Goal: Task Accomplishment & Management: Use online tool/utility

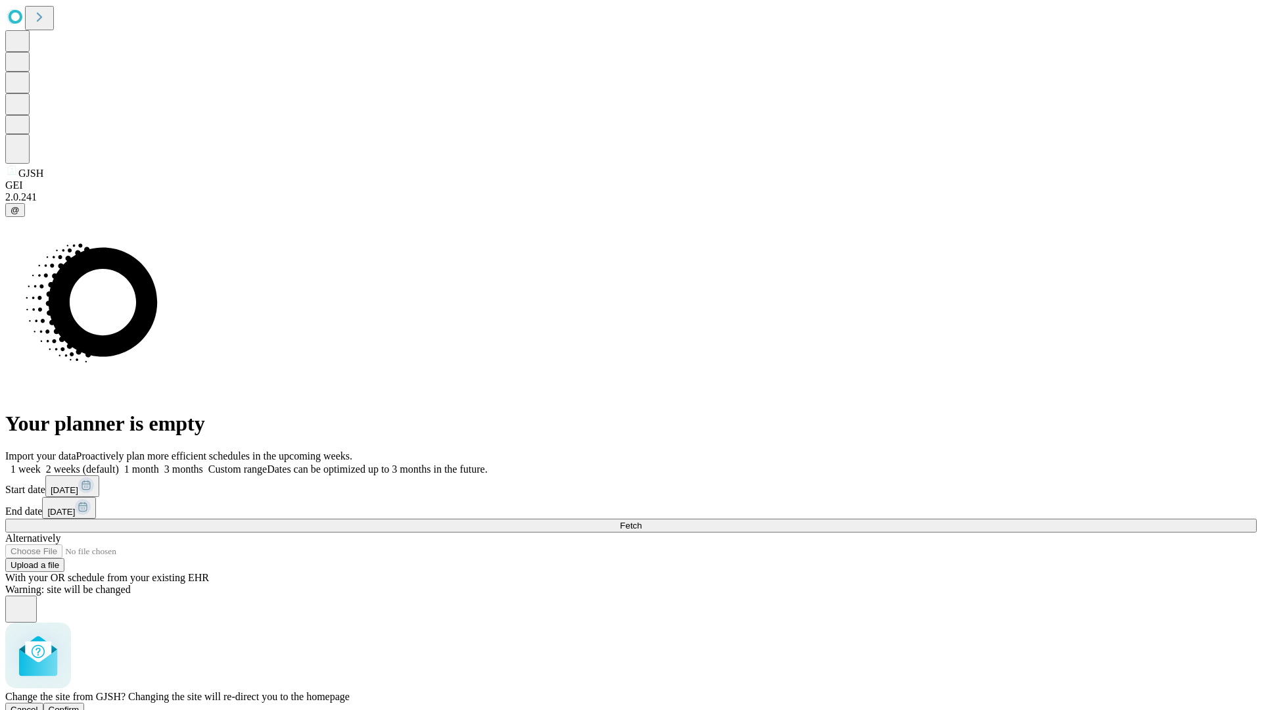
click at [80, 705] on span "Confirm" at bounding box center [64, 710] width 31 height 10
click at [41, 463] on label "1 week" at bounding box center [22, 468] width 35 height 11
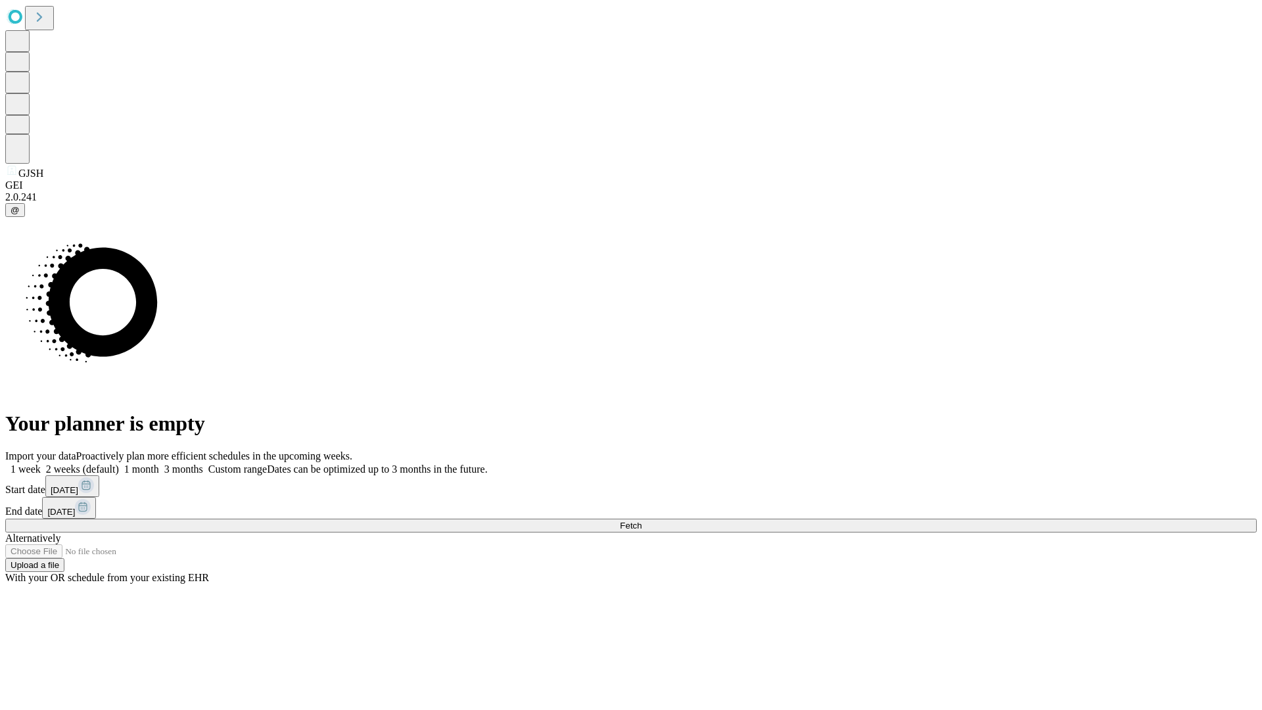
click at [641, 521] on span "Fetch" at bounding box center [631, 526] width 22 height 10
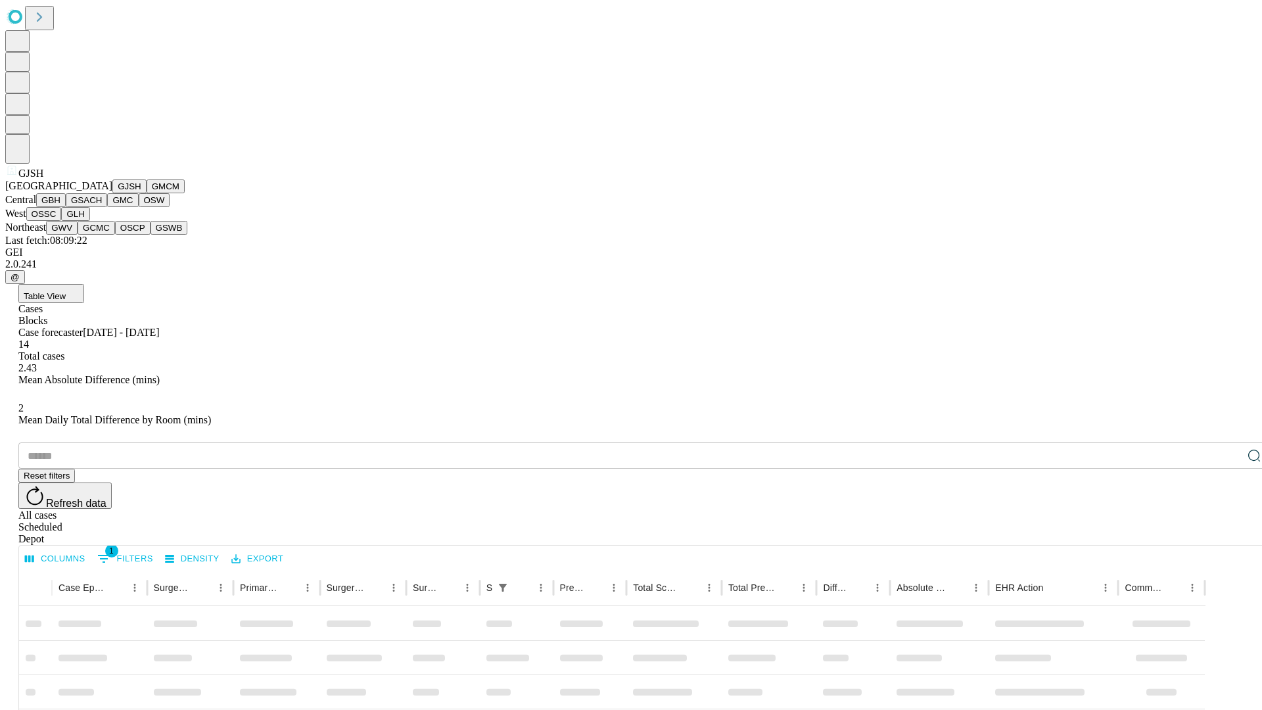
click at [147, 193] on button "GMCM" at bounding box center [166, 186] width 38 height 14
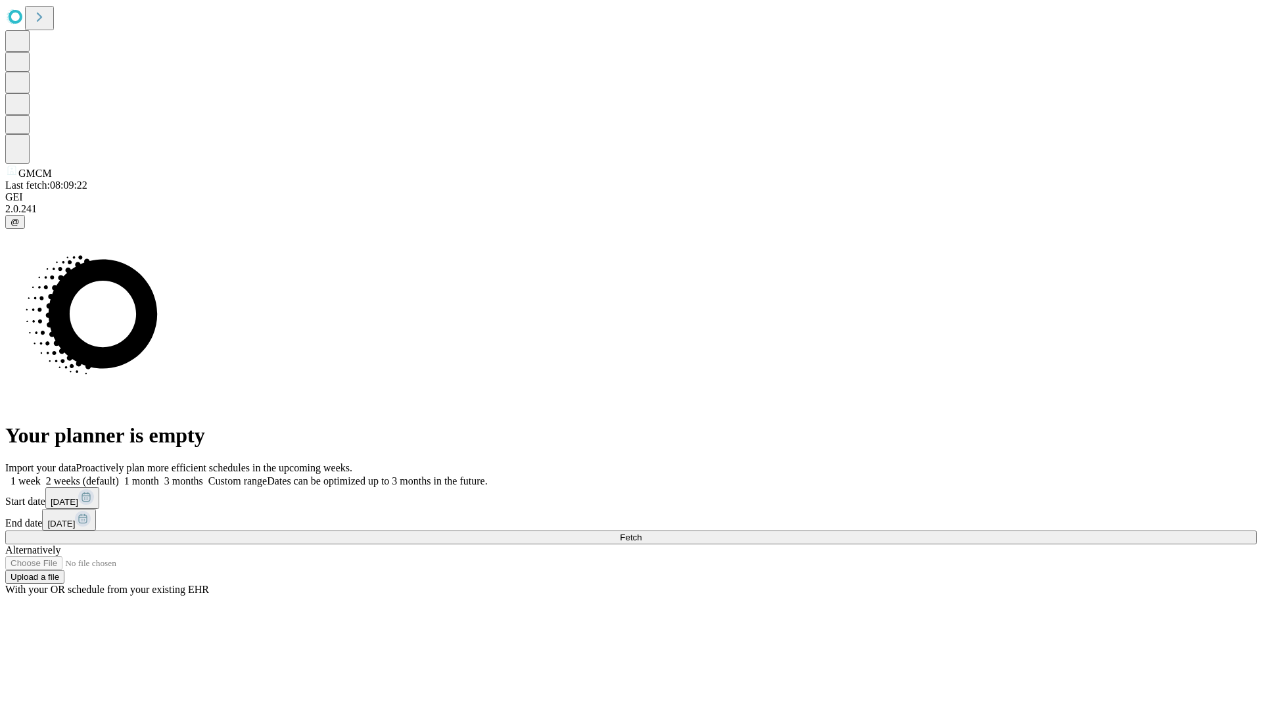
click at [41, 475] on label "1 week" at bounding box center [22, 480] width 35 height 11
click at [641, 532] on span "Fetch" at bounding box center [631, 537] width 22 height 10
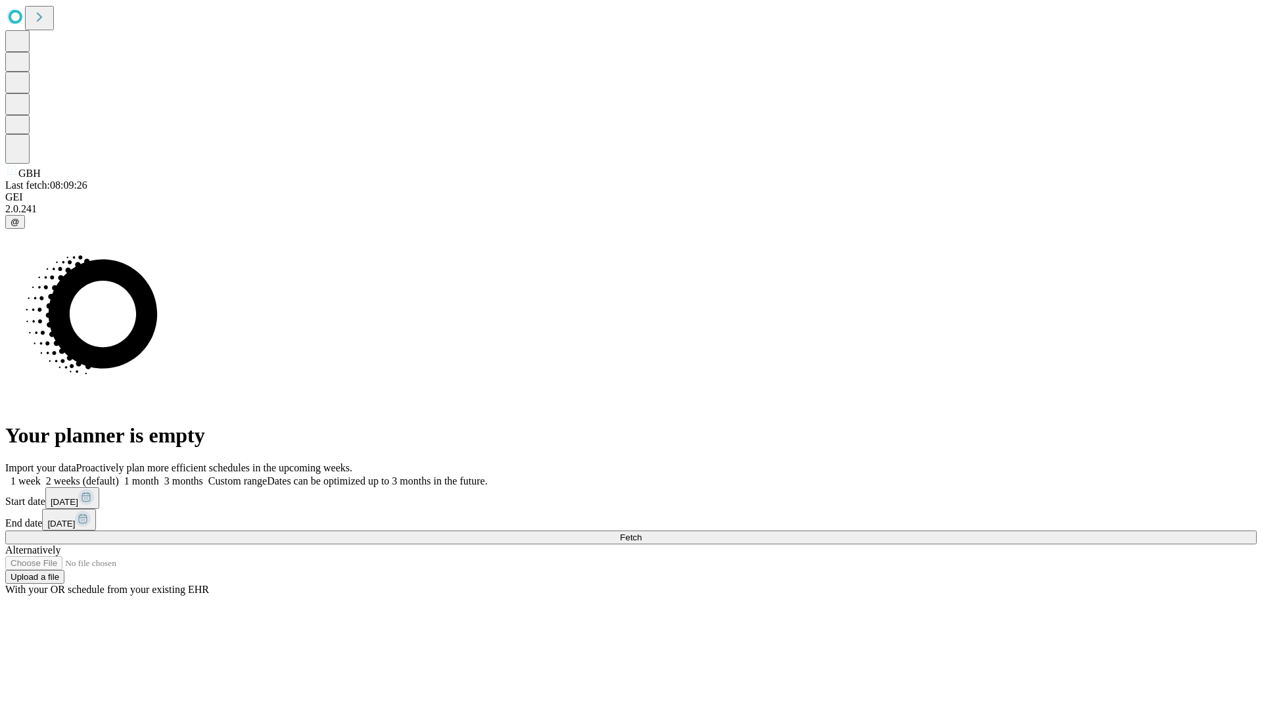
click at [41, 475] on label "1 week" at bounding box center [22, 480] width 35 height 11
click at [641, 532] on span "Fetch" at bounding box center [631, 537] width 22 height 10
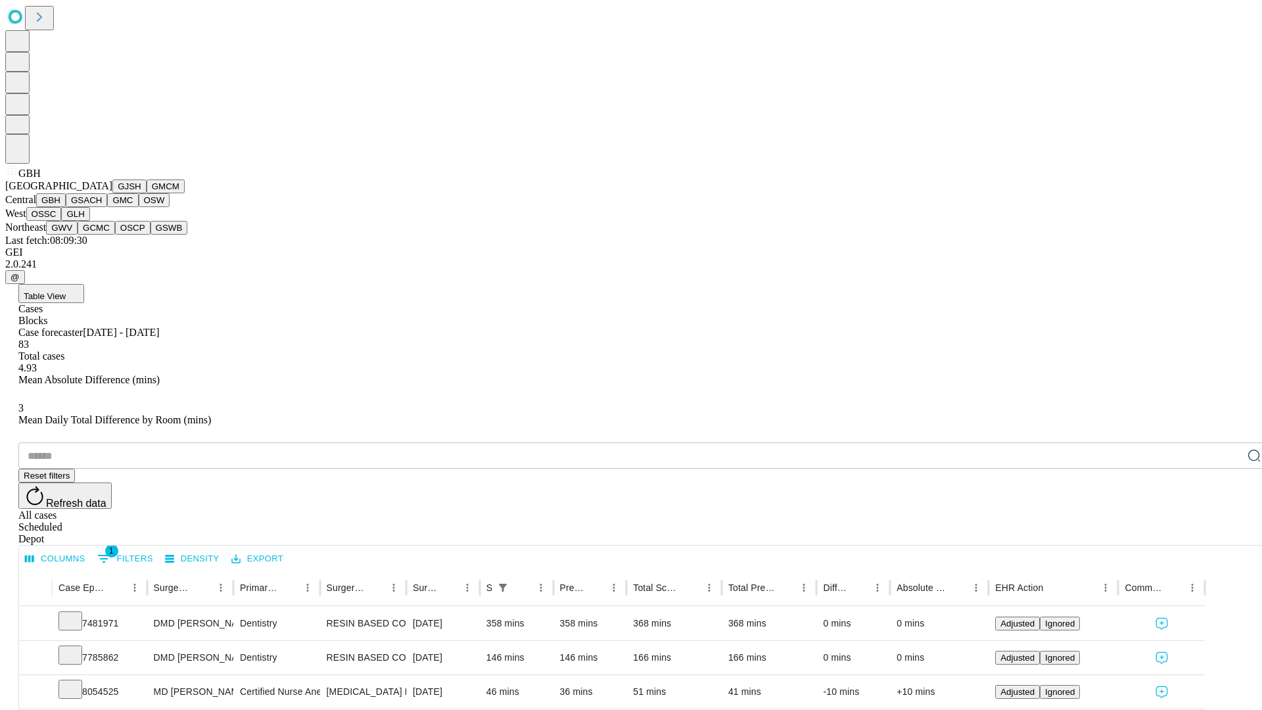
click at [102, 207] on button "GSACH" at bounding box center [86, 200] width 41 height 14
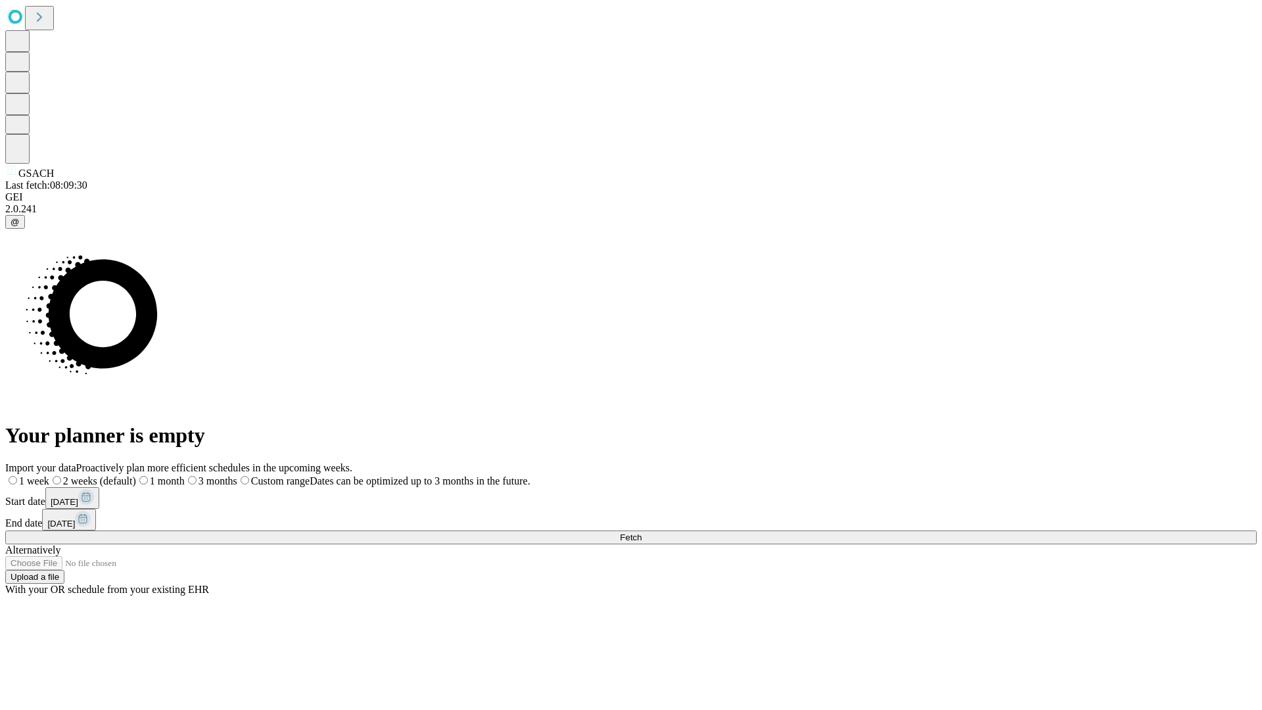
click at [49, 475] on label "1 week" at bounding box center [27, 480] width 44 height 11
click at [641, 532] on span "Fetch" at bounding box center [631, 537] width 22 height 10
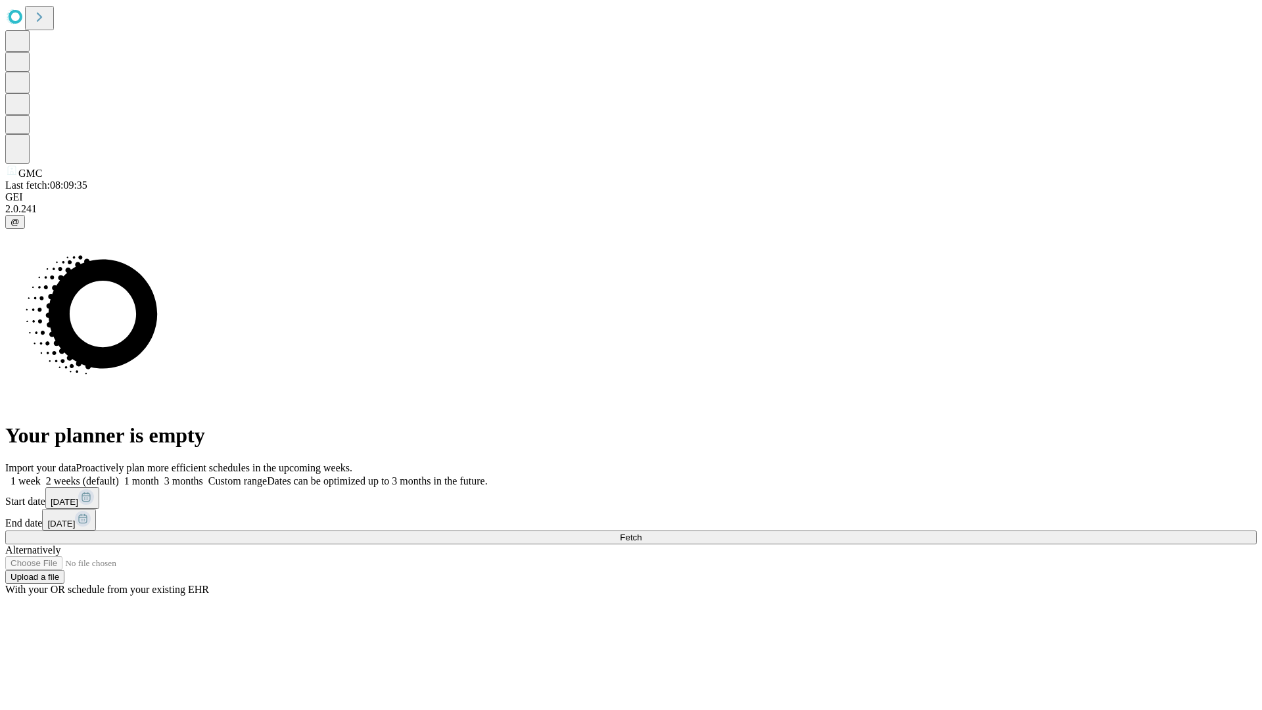
click at [41, 475] on label "1 week" at bounding box center [22, 480] width 35 height 11
click at [641, 532] on span "Fetch" at bounding box center [631, 537] width 22 height 10
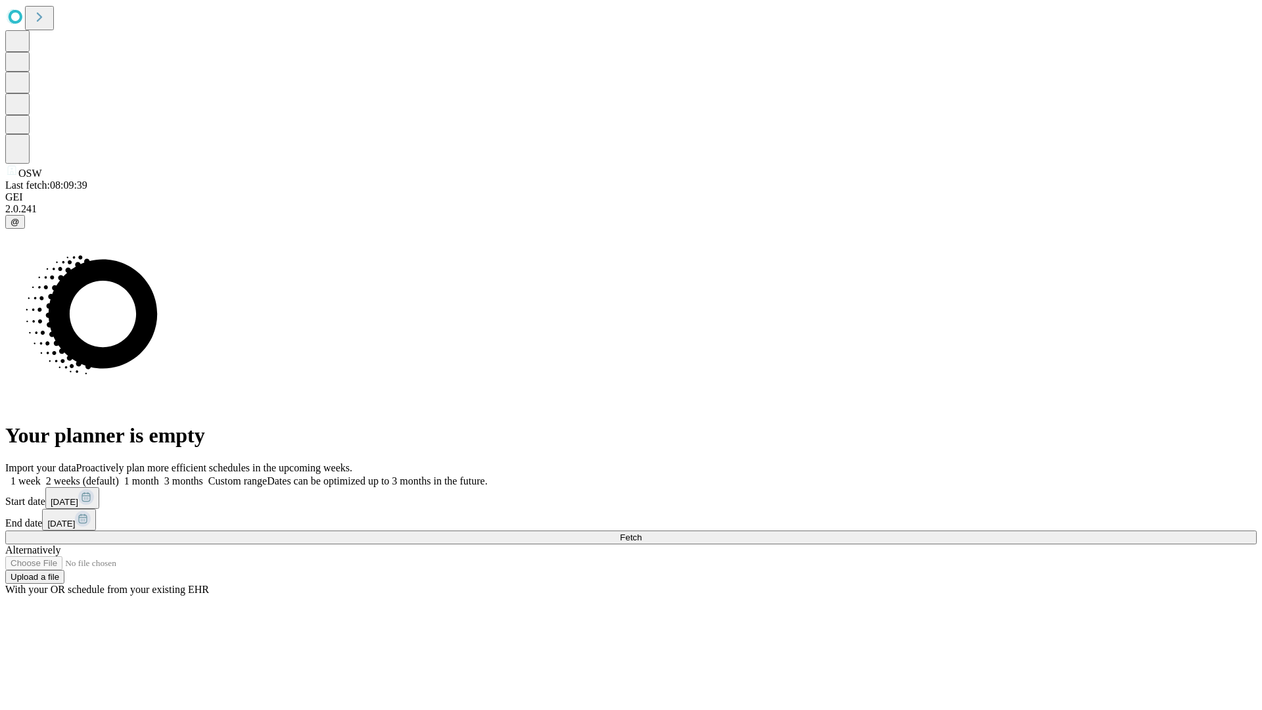
click at [641, 532] on span "Fetch" at bounding box center [631, 537] width 22 height 10
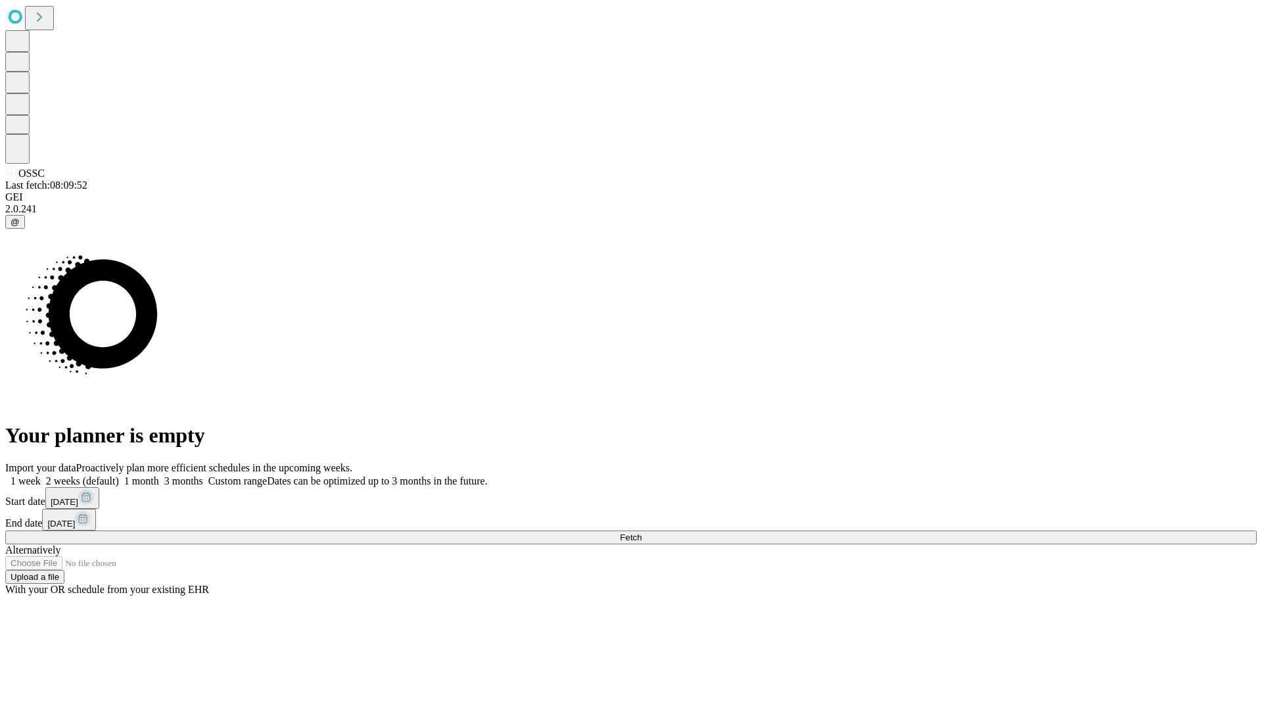
click at [41, 475] on label "1 week" at bounding box center [22, 480] width 35 height 11
click at [641, 532] on span "Fetch" at bounding box center [631, 537] width 22 height 10
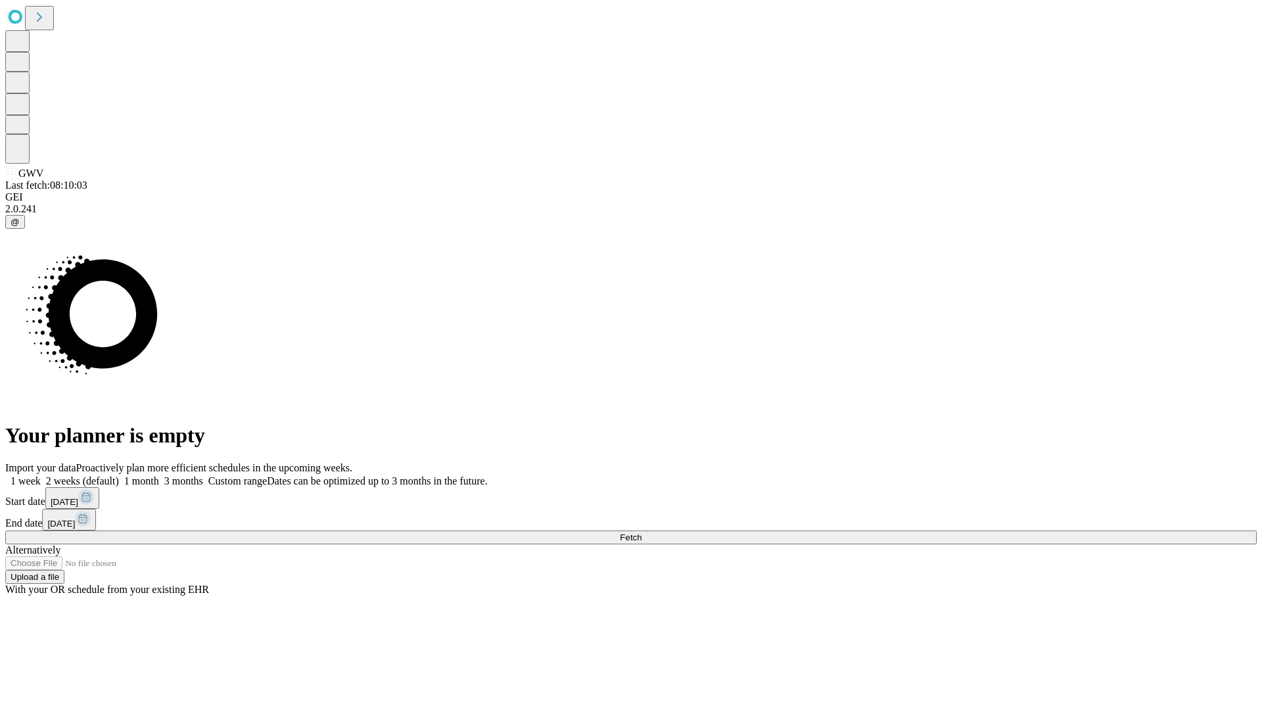
click at [41, 475] on label "1 week" at bounding box center [22, 480] width 35 height 11
click at [641, 532] on span "Fetch" at bounding box center [631, 537] width 22 height 10
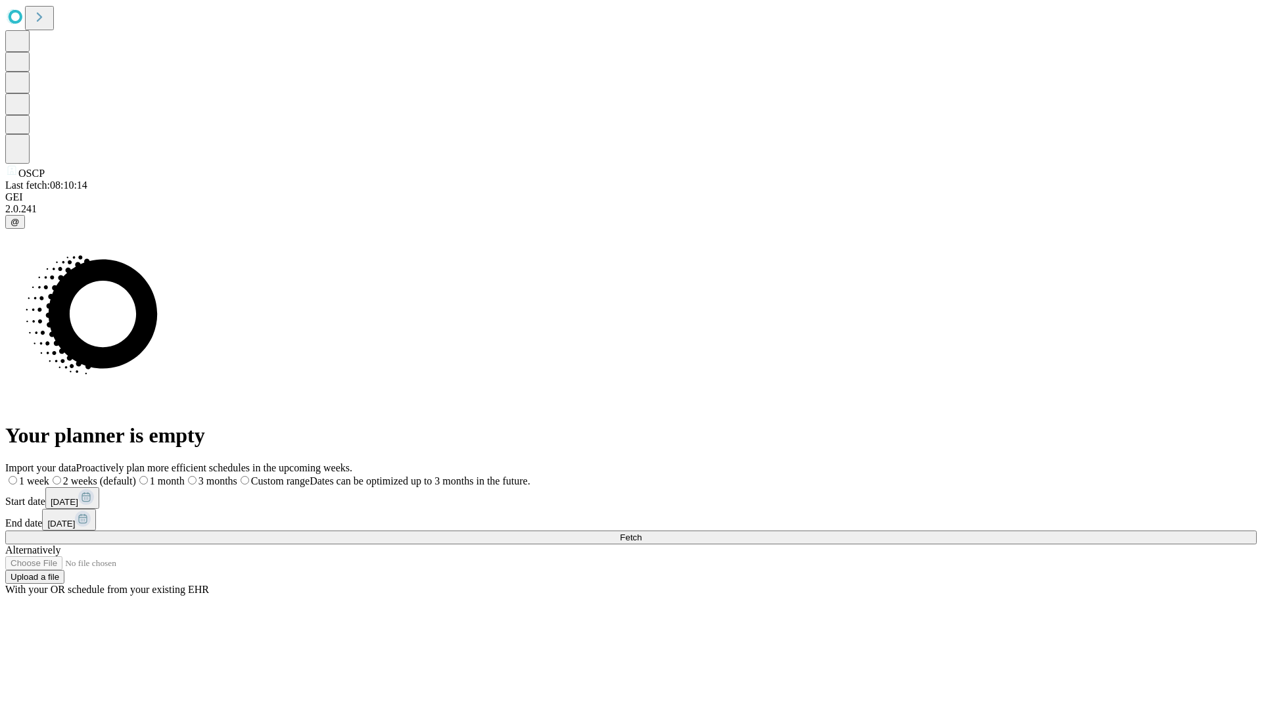
click at [49, 475] on label "1 week" at bounding box center [27, 480] width 44 height 11
click at [641, 532] on span "Fetch" at bounding box center [631, 537] width 22 height 10
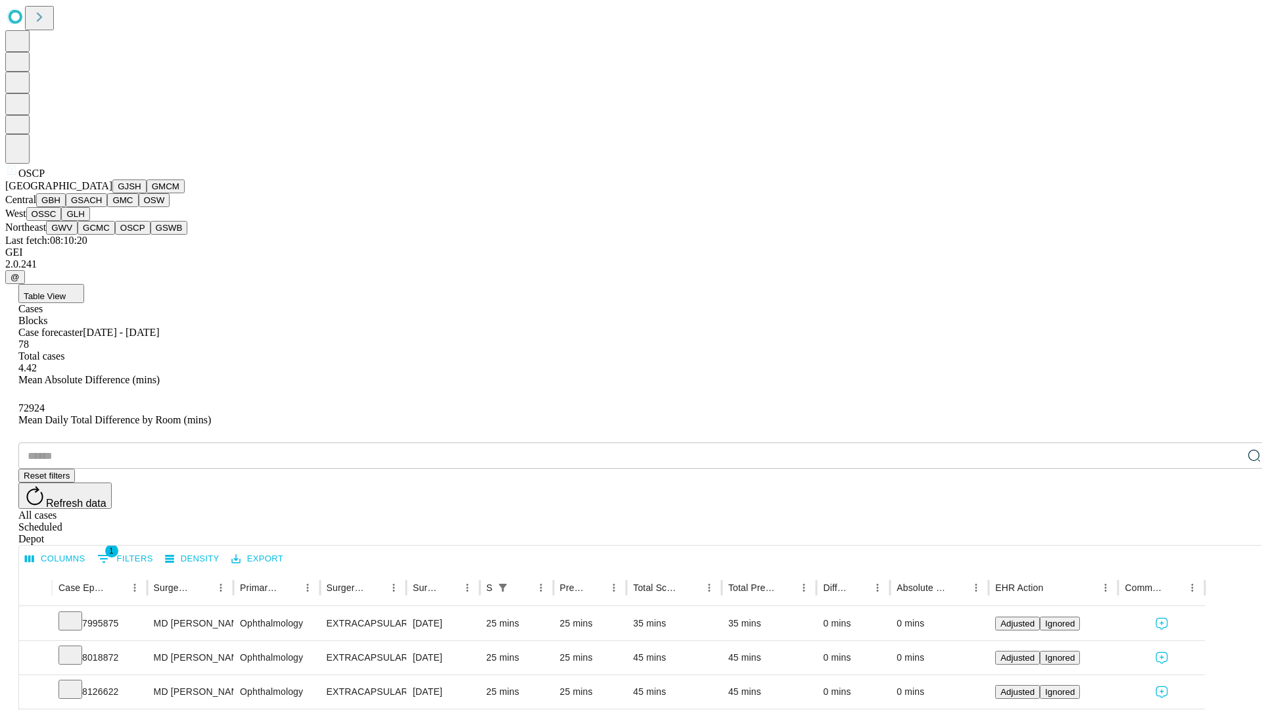
click at [151, 235] on button "GSWB" at bounding box center [169, 228] width 37 height 14
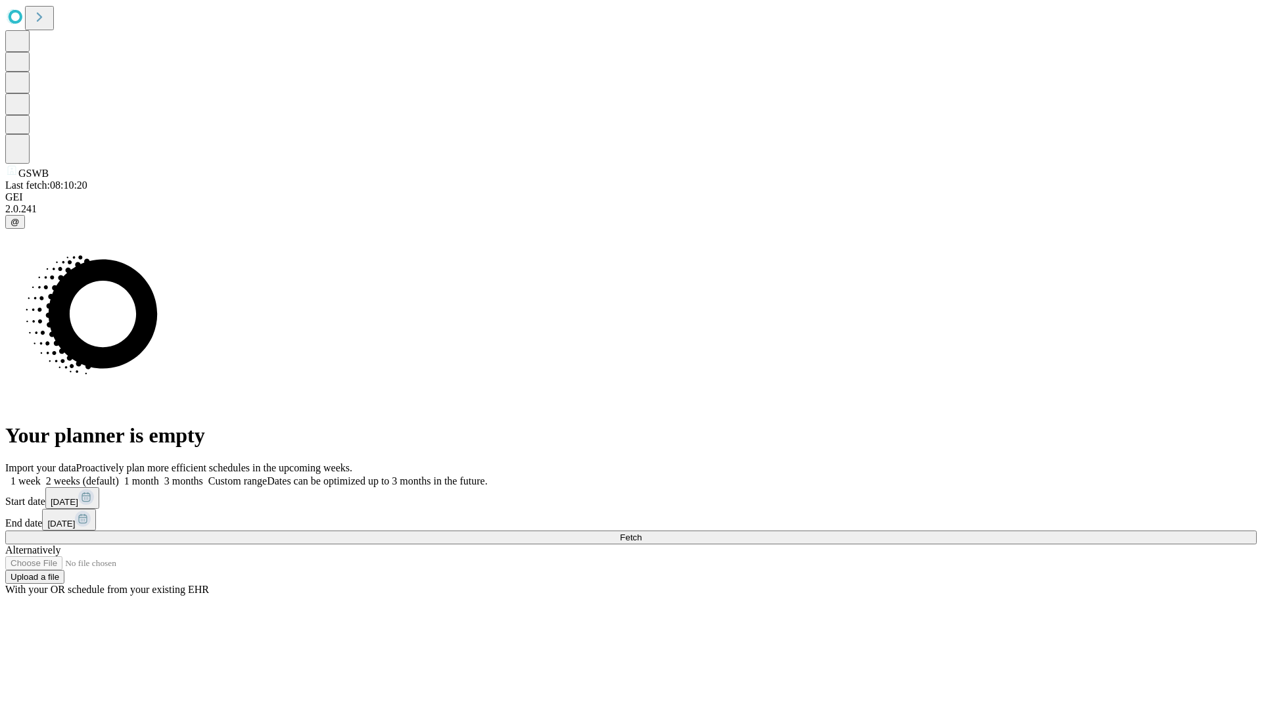
click at [41, 475] on label "1 week" at bounding box center [22, 480] width 35 height 11
click at [641, 532] on span "Fetch" at bounding box center [631, 537] width 22 height 10
